Goal: Navigation & Orientation: Understand site structure

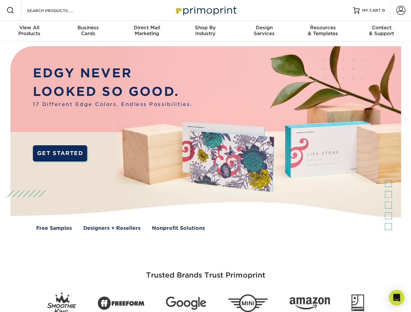
click at [205, 156] on img at bounding box center [205, 143] width 407 height 203
click at [10, 10] on span at bounding box center [11, 11] width 8 height 8
click at [401, 10] on span at bounding box center [400, 10] width 9 height 9
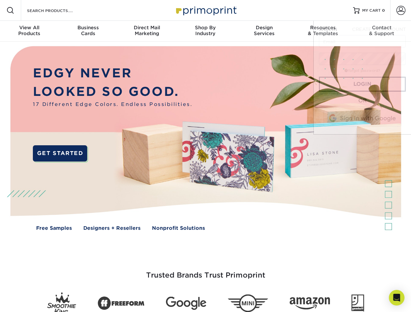
click at [29, 31] on div "View All Products" at bounding box center [29, 31] width 59 height 12
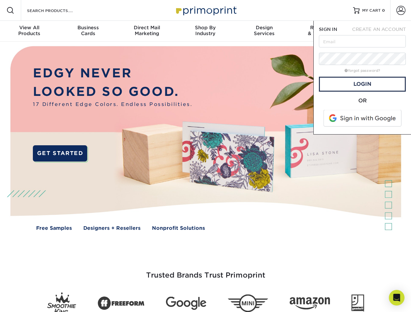
click at [88, 31] on div "Business Cards" at bounding box center [88, 31] width 59 height 12
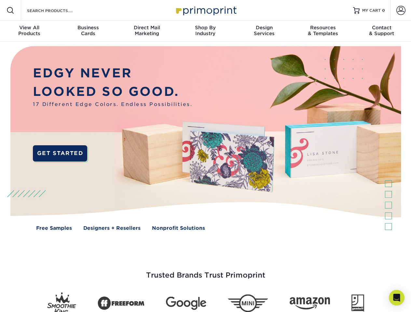
click at [147, 31] on div "Direct Mail Marketing" at bounding box center [146, 31] width 59 height 12
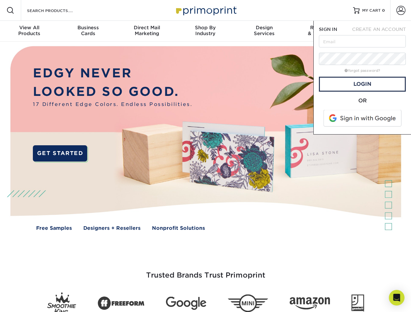
click at [205, 31] on div "Shop By Industry" at bounding box center [205, 31] width 59 height 12
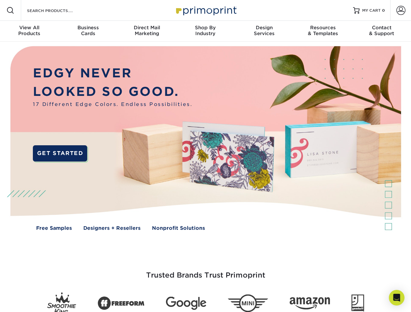
click at [264, 31] on div "Design Services" at bounding box center [264, 31] width 59 height 12
click at [323, 31] on span "SIGN IN" at bounding box center [328, 29] width 18 height 5
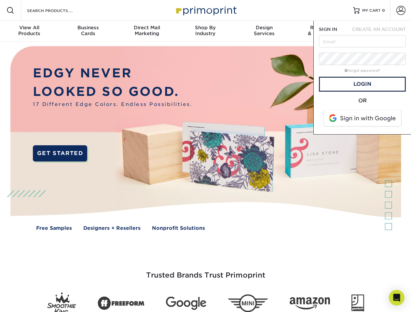
click at [382, 31] on div "Contact & Support" at bounding box center [381, 31] width 59 height 12
